Goal: Task Accomplishment & Management: Complete application form

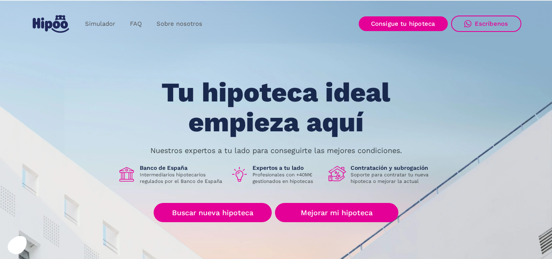
click at [244, 201] on div "Tu hipoteca ideal empieza aquí Nuestros expertos a tu lado para conseguirte las…" at bounding box center [276, 184] width 490 height 213
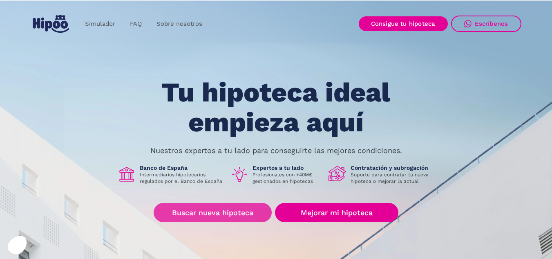
click at [244, 210] on link "Buscar nueva hipoteca" at bounding box center [213, 212] width 118 height 19
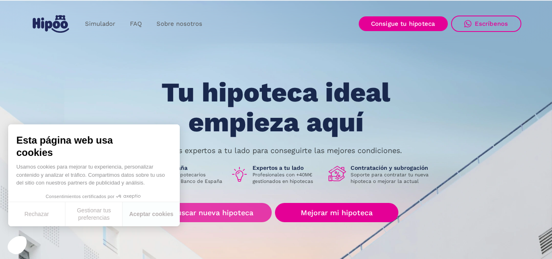
click at [247, 219] on link "Buscar nueva hipoteca" at bounding box center [213, 212] width 118 height 19
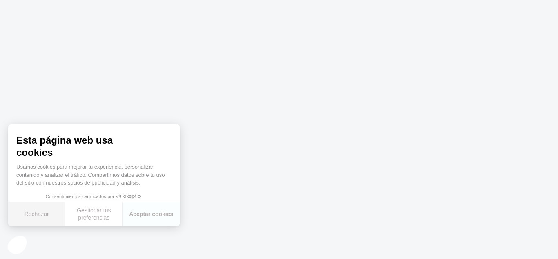
click at [34, 217] on font "Rechazar" at bounding box center [37, 213] width 25 height 7
